Goal: Transaction & Acquisition: Book appointment/travel/reservation

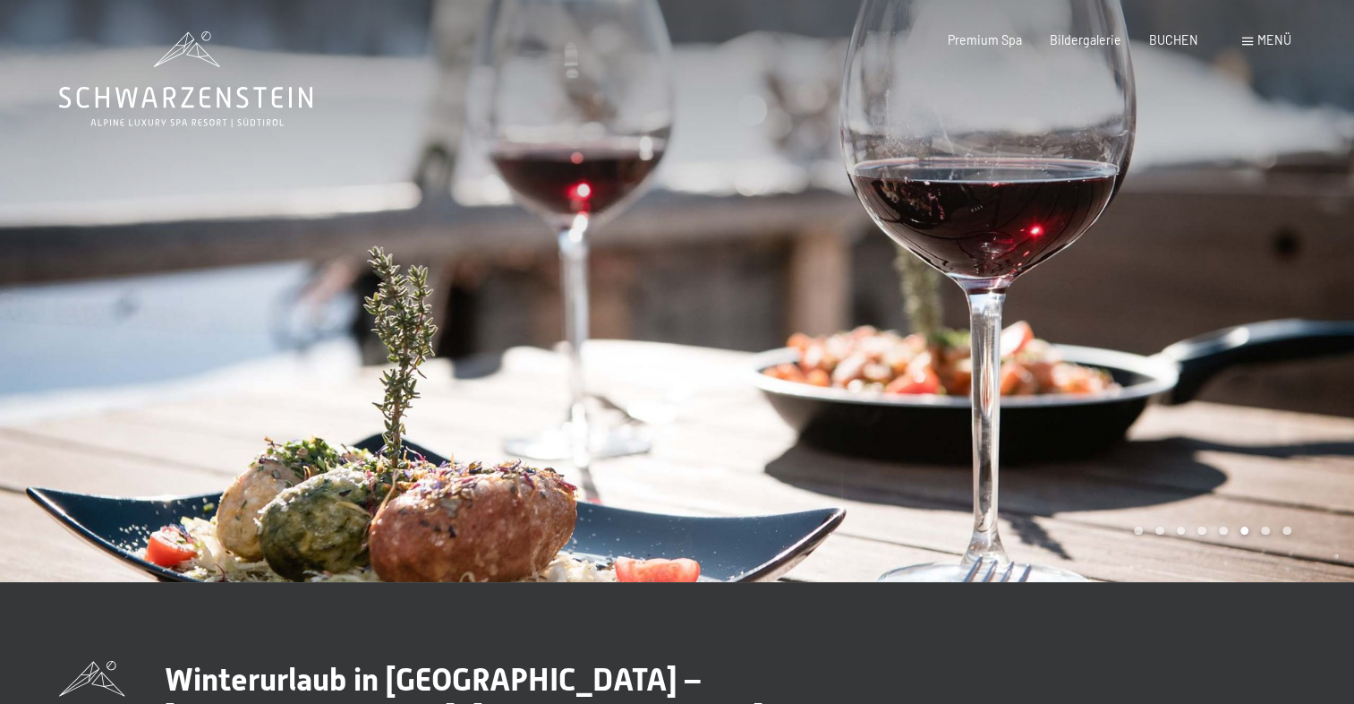
click at [1271, 41] on span "Menü" at bounding box center [1275, 39] width 34 height 15
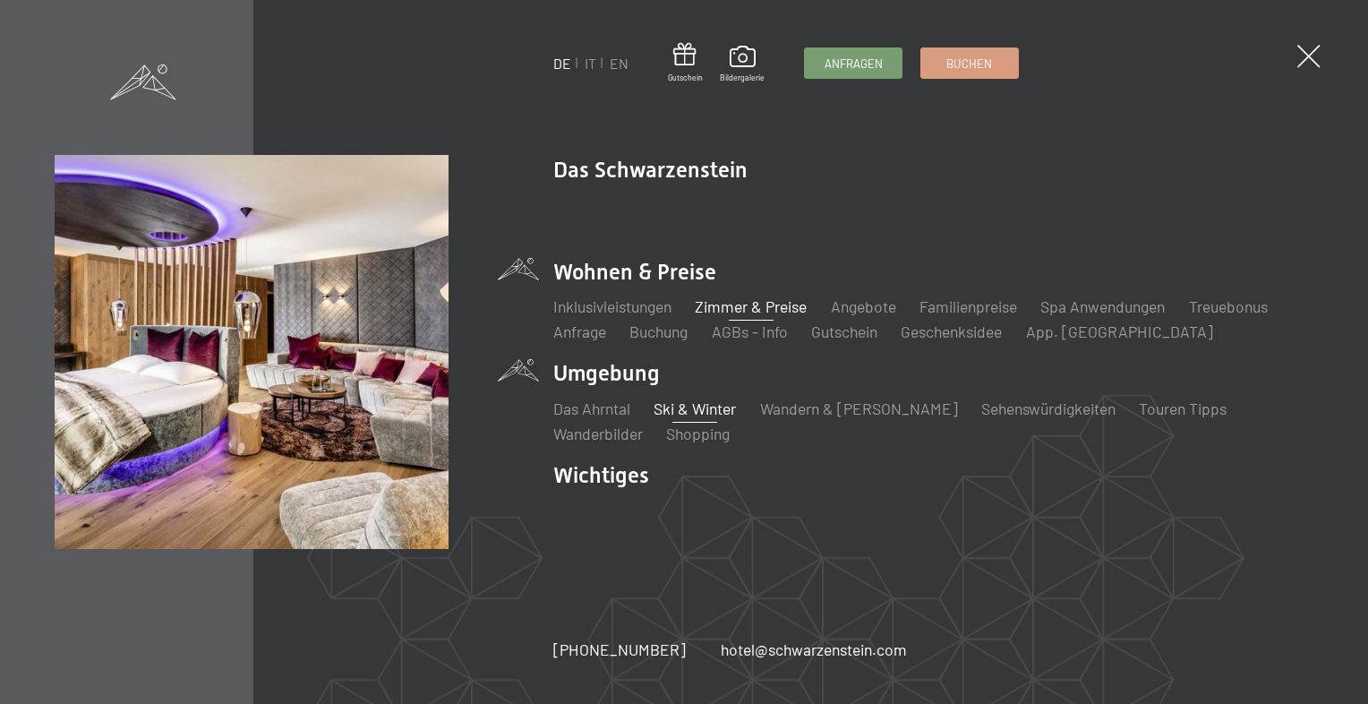
click at [724, 304] on link "Zimmer & Preise" at bounding box center [751, 306] width 112 height 20
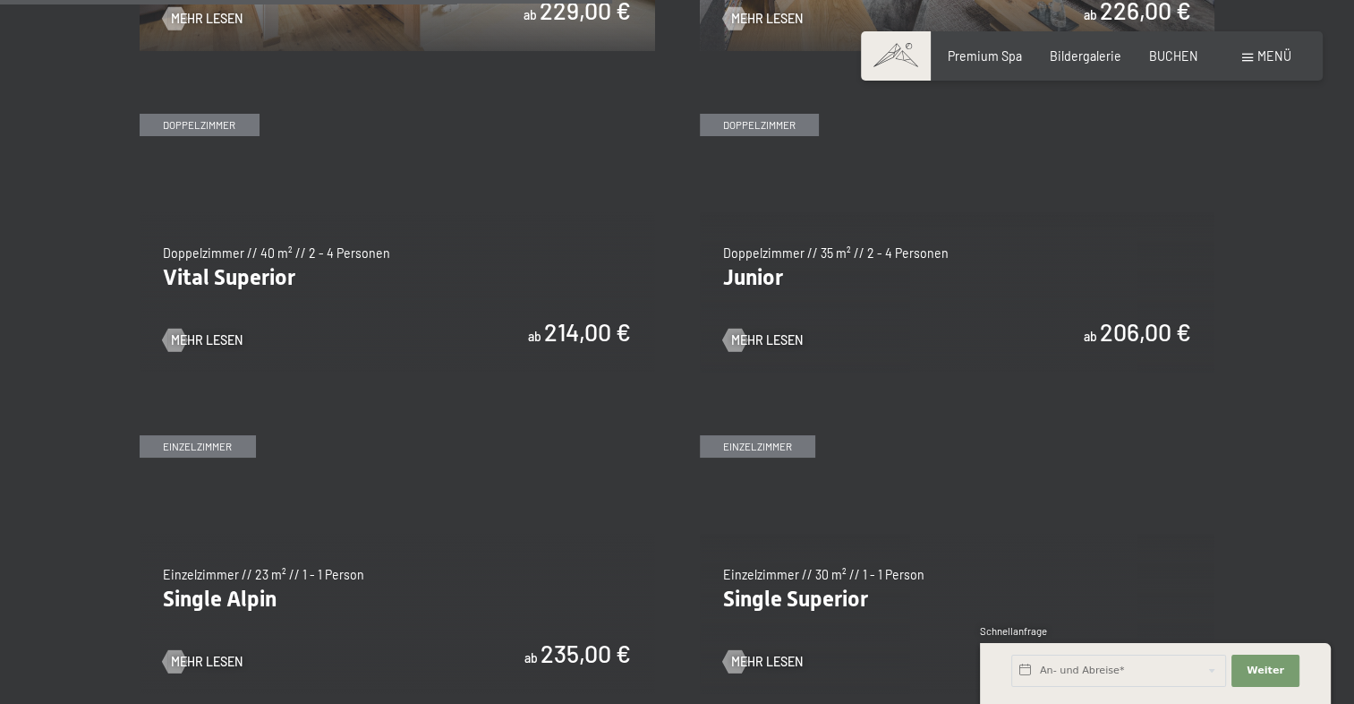
scroll to position [2232, 0]
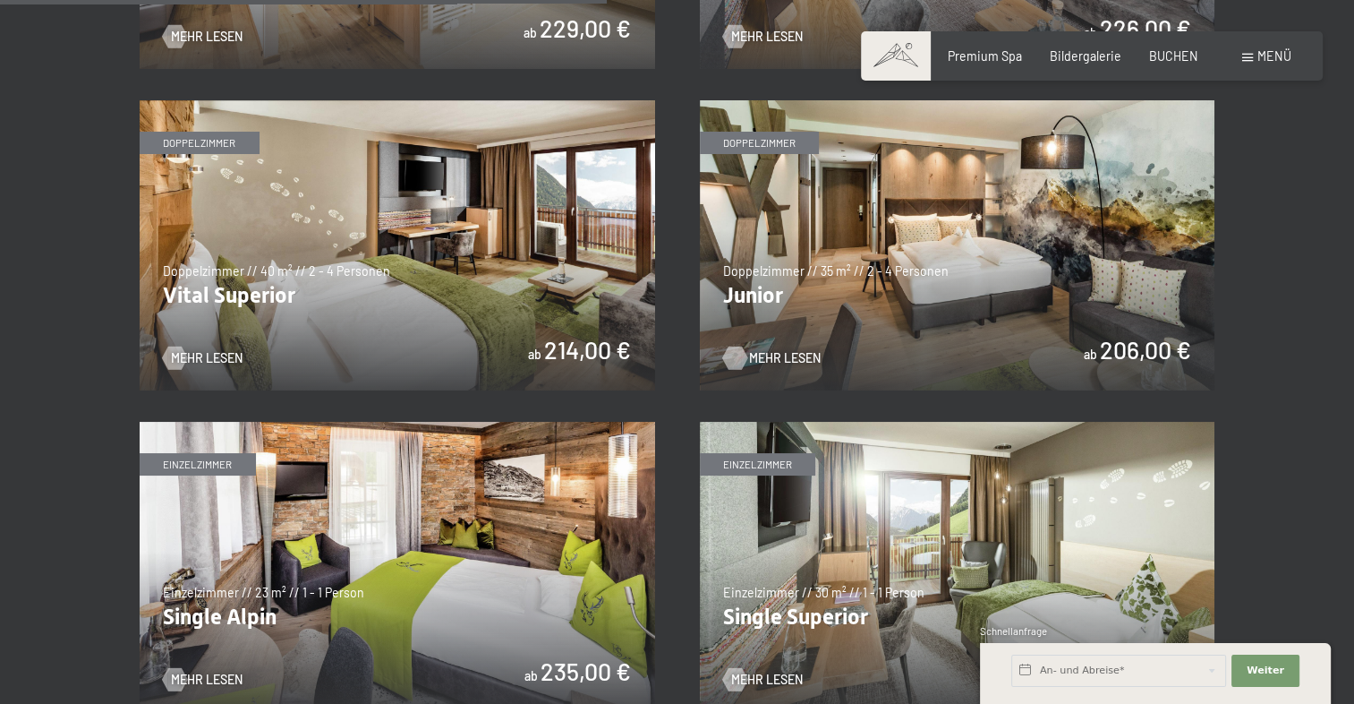
click at [789, 351] on span "Mehr Lesen" at bounding box center [785, 358] width 72 height 18
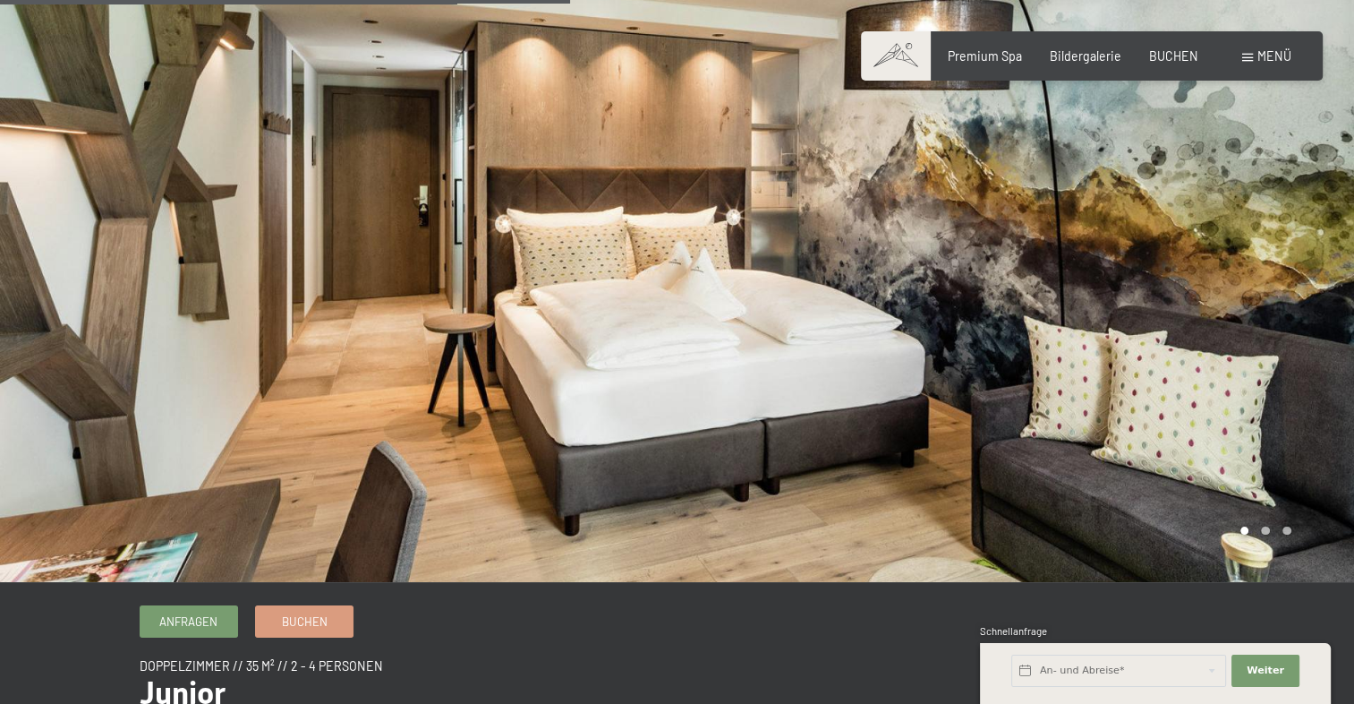
scroll to position [895, 0]
